Goal: Navigation & Orientation: Find specific page/section

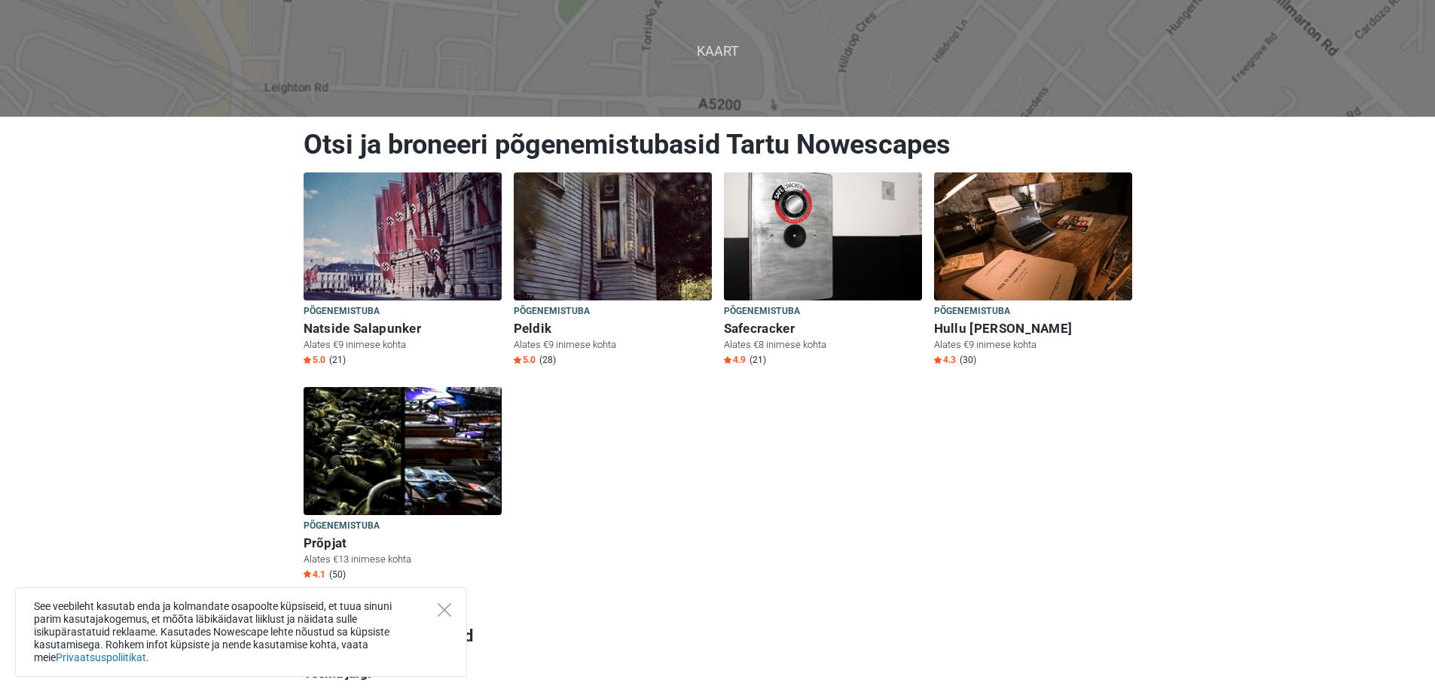
scroll to position [151, 0]
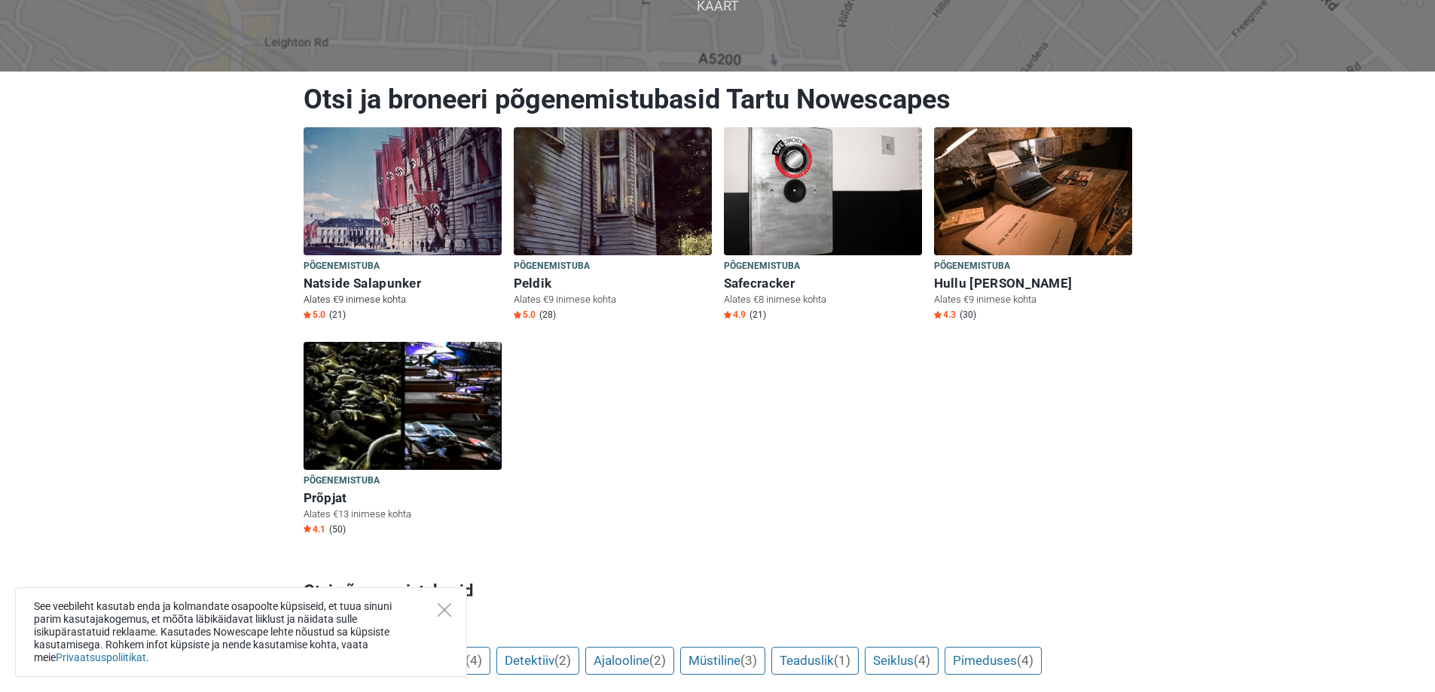
click at [442, 179] on img at bounding box center [403, 191] width 198 height 128
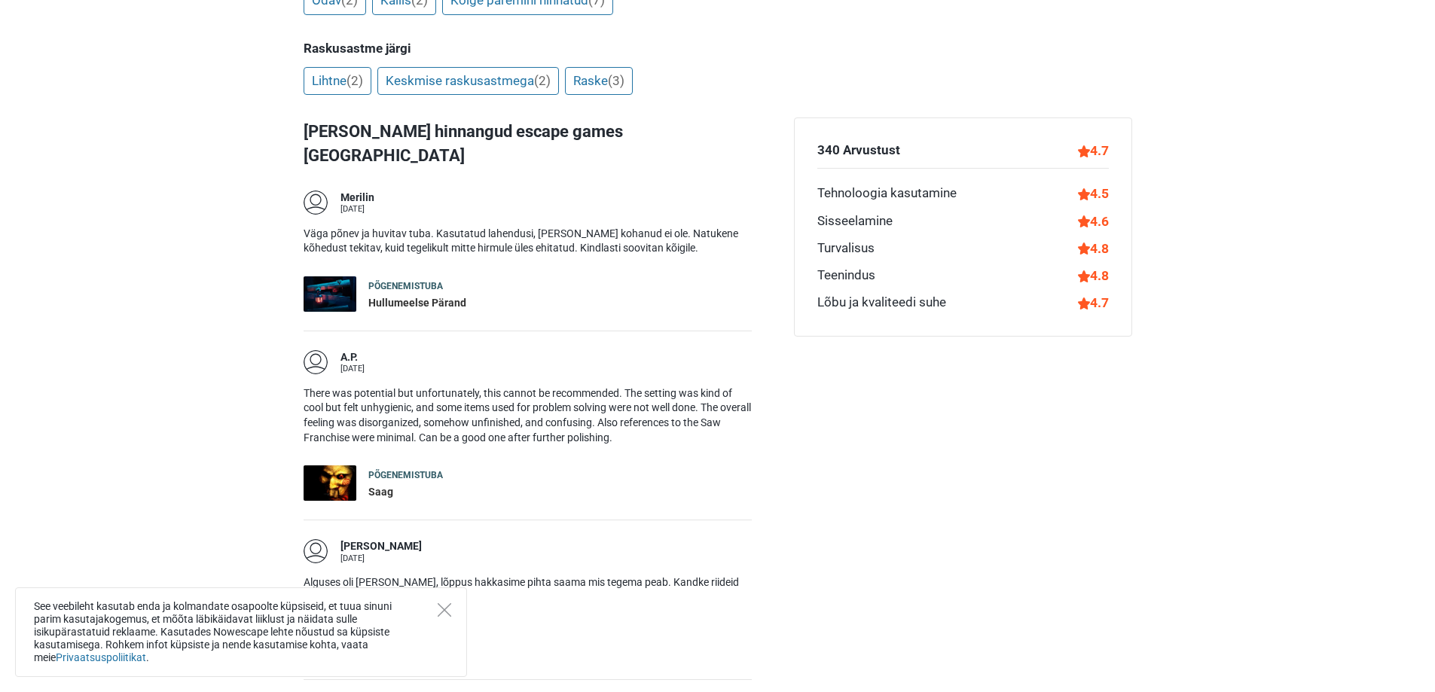
scroll to position [1130, 0]
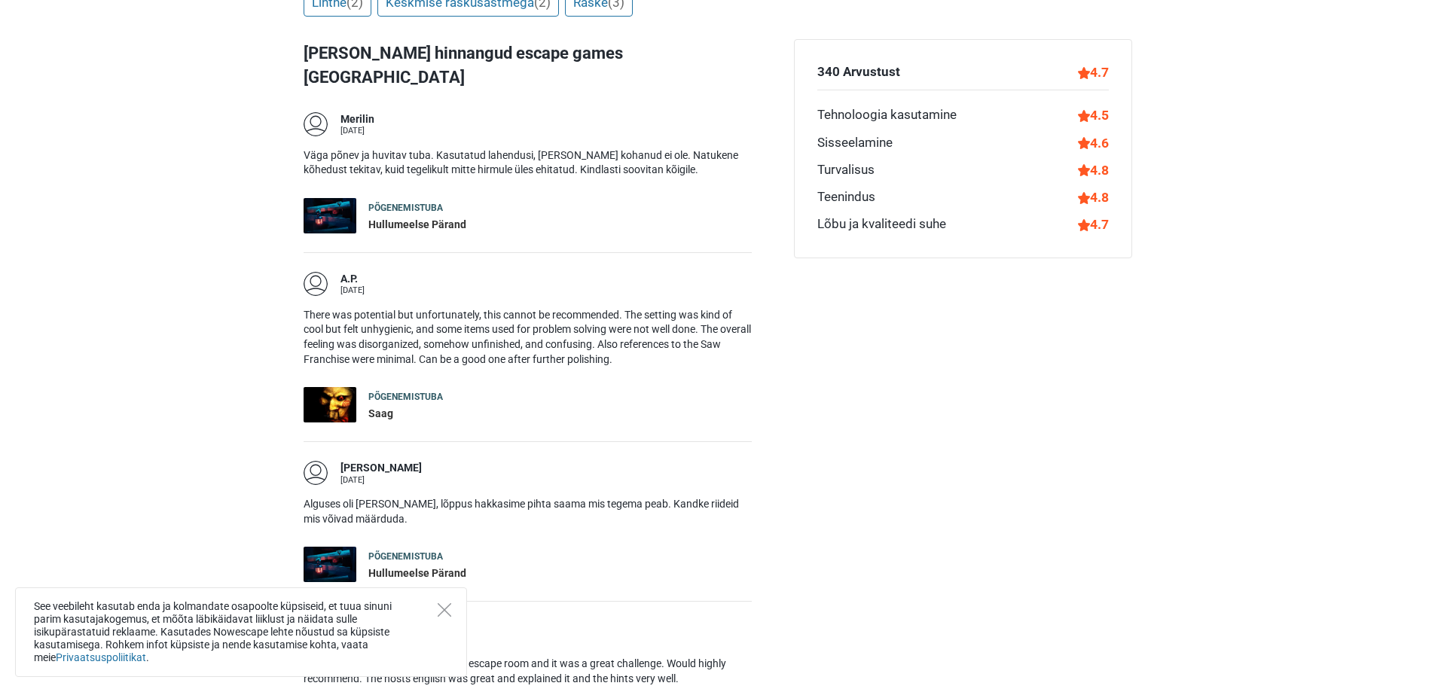
click at [422, 391] on div "Põgenemistuba" at bounding box center [405, 397] width 75 height 13
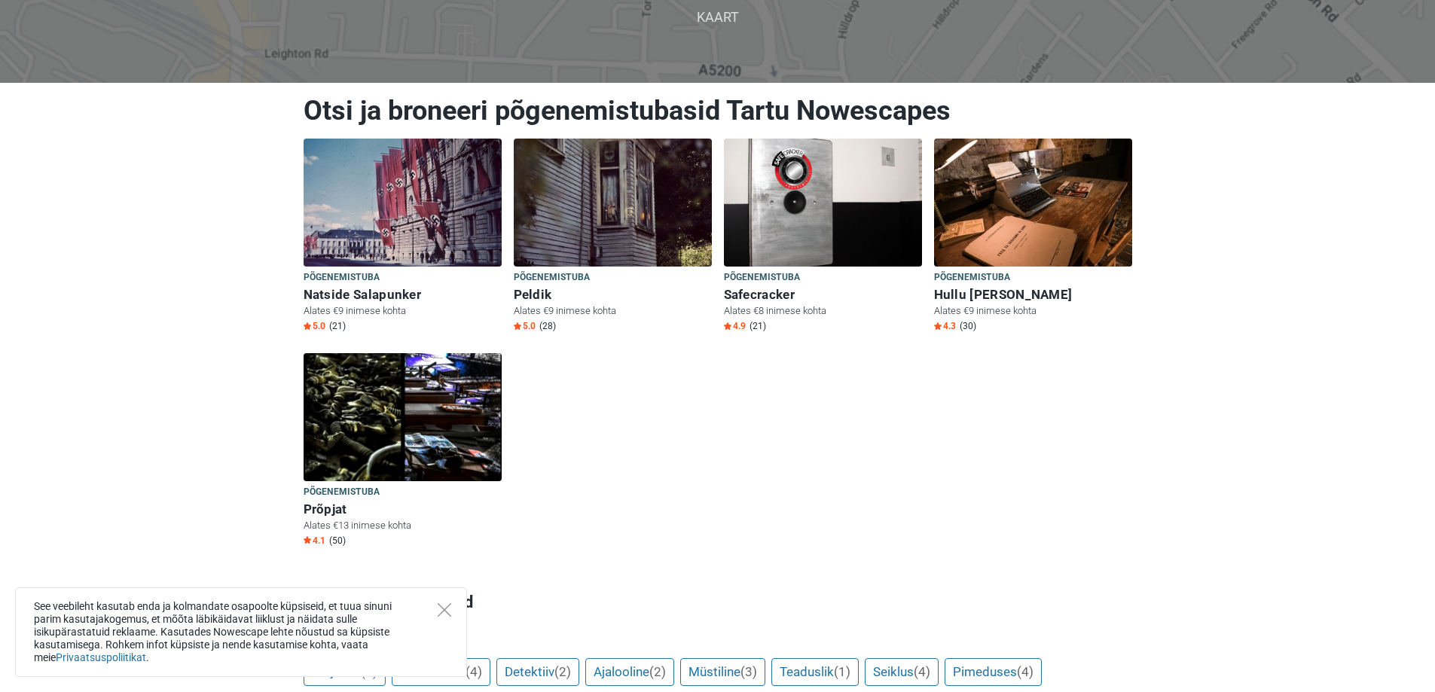
scroll to position [151, 0]
